Goal: Complete application form

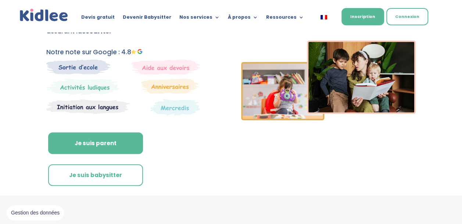
scroll to position [112, 0]
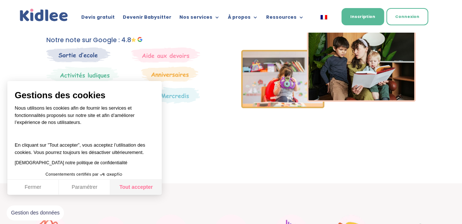
click at [143, 188] on button "Tout accepter" at bounding box center [135, 187] width 51 height 15
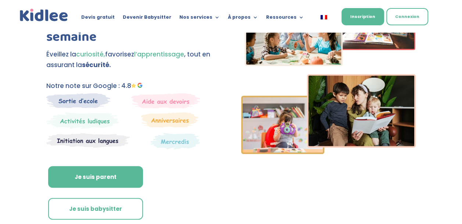
scroll to position [74, 0]
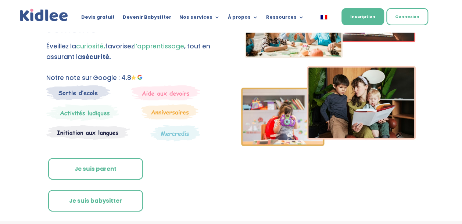
click at [112, 170] on link "Je suis parent" at bounding box center [95, 169] width 95 height 22
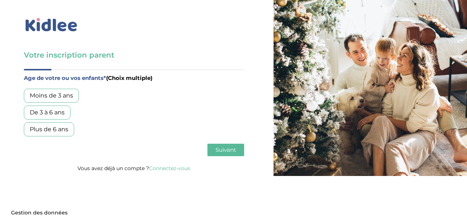
click at [57, 113] on div "De 3 à 6 ans" at bounding box center [47, 113] width 47 height 14
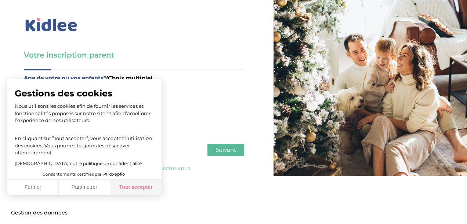
click at [126, 190] on button "Tout accepter" at bounding box center [135, 187] width 51 height 15
checkbox input "true"
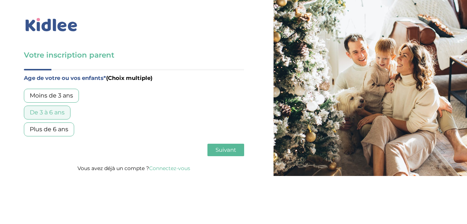
click at [227, 150] on span "Suivant" at bounding box center [226, 150] width 21 height 7
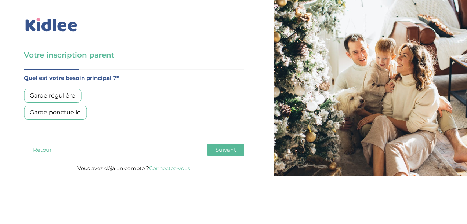
click at [71, 112] on div "Garde ponctuelle" at bounding box center [55, 113] width 63 height 14
click at [230, 148] on span "Suivant" at bounding box center [226, 150] width 21 height 7
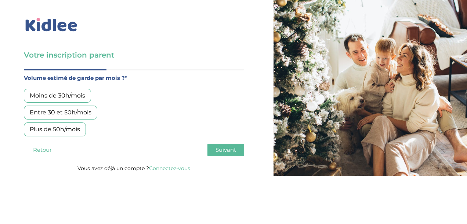
click at [62, 95] on div "Moins de 30h/mois" at bounding box center [57, 96] width 67 height 14
click at [216, 148] on span "Suivant" at bounding box center [226, 150] width 21 height 7
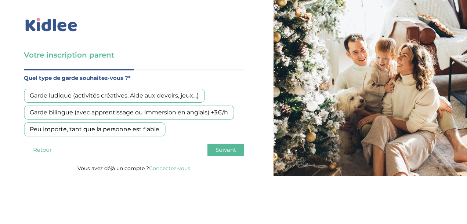
click at [143, 130] on div "Peu importe, tant que la personne est fiable" at bounding box center [94, 130] width 141 height 14
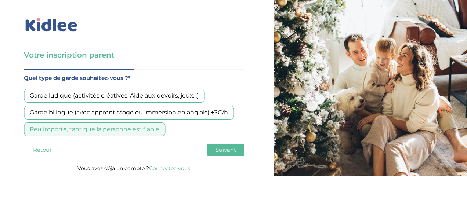
click at [220, 151] on span "Suivant" at bounding box center [226, 150] width 21 height 7
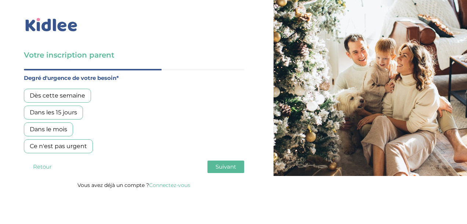
click at [62, 112] on div "Dans les 15 jours" at bounding box center [53, 113] width 59 height 14
click at [226, 164] on span "Suivant" at bounding box center [226, 166] width 21 height 7
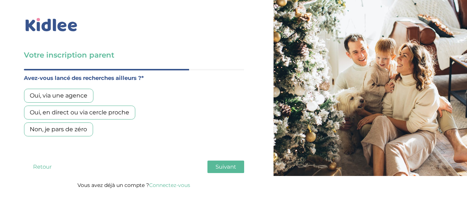
click at [93, 114] on div "Oui, en direct ou via cercle proche" at bounding box center [79, 113] width 111 height 14
click at [221, 165] on span "Suivant" at bounding box center [226, 166] width 21 height 7
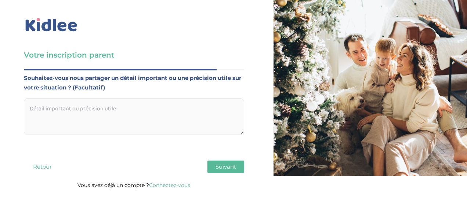
click at [221, 165] on span "Suivant" at bounding box center [226, 166] width 21 height 7
